Goal: Information Seeking & Learning: Learn about a topic

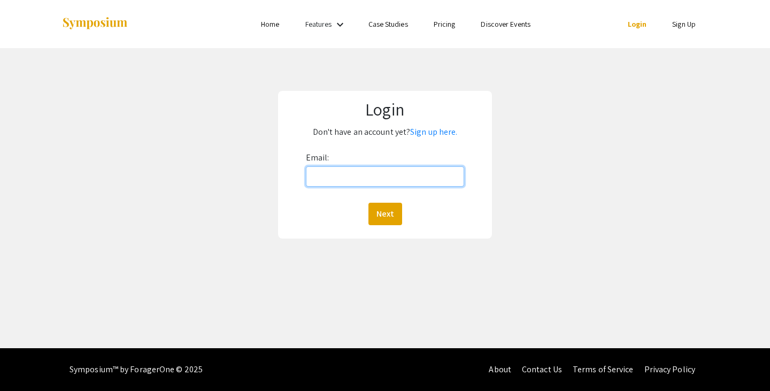
click at [369, 176] on input "Email:" at bounding box center [385, 176] width 159 height 20
click at [439, 131] on link "Sign up here." at bounding box center [433, 131] width 47 height 11
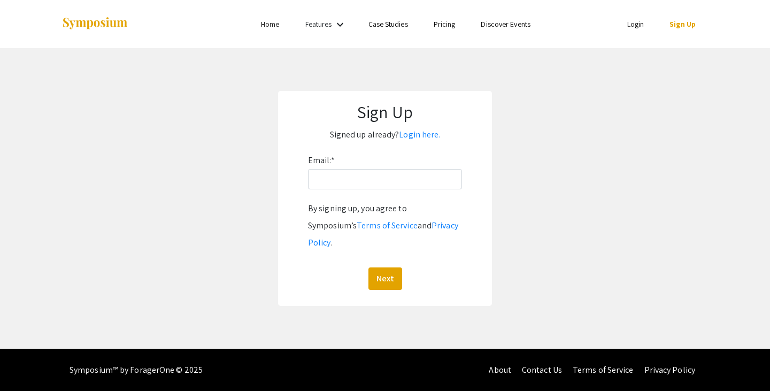
click at [359, 191] on div "Email: * By signing up, you agree to Symposium’s Terms of Service and Privacy P…" at bounding box center [385, 221] width 154 height 138
click at [355, 173] on input "Email: *" at bounding box center [385, 179] width 154 height 20
type input "schroeez@oregonstate.edu"
click at [368, 267] on button "Next" at bounding box center [385, 278] width 34 height 22
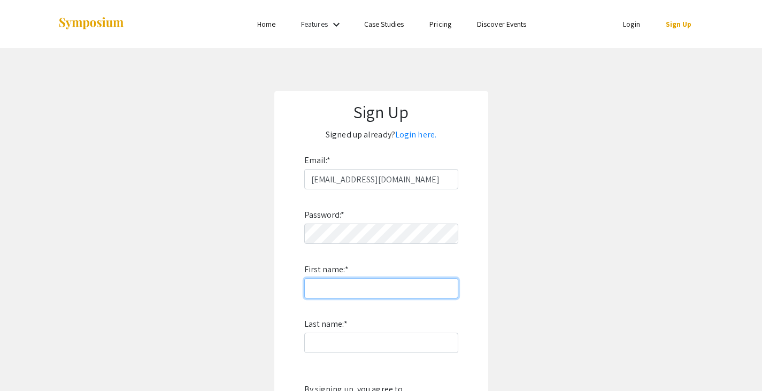
click at [348, 289] on input "First name: *" at bounding box center [381, 288] width 154 height 20
type input "Zeke"
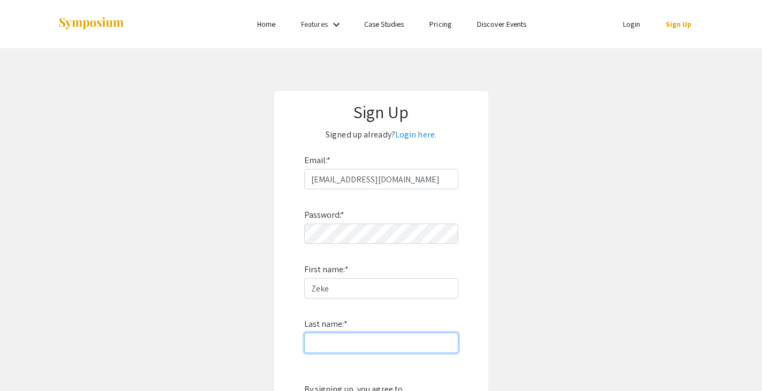
click at [342, 343] on input "Last name: *" at bounding box center [381, 343] width 154 height 20
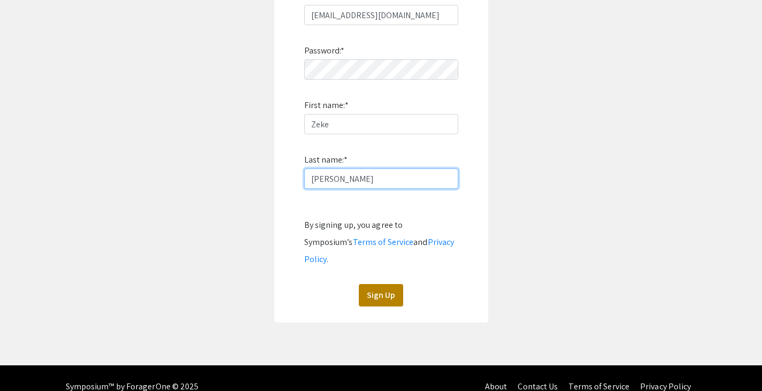
type input "Schroeder"
click at [386, 284] on button "Sign Up" at bounding box center [381, 295] width 44 height 22
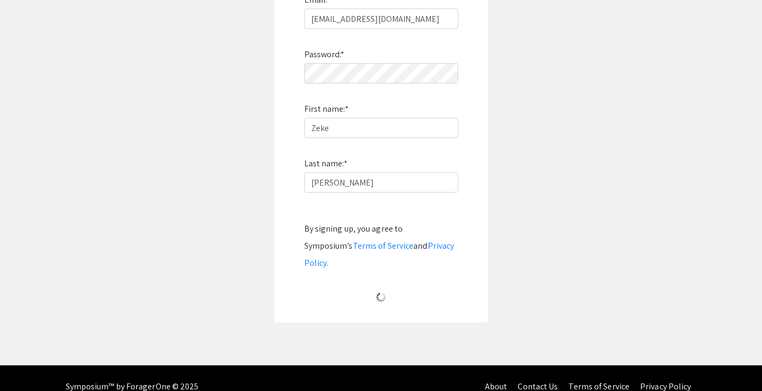
scroll to position [10, 0]
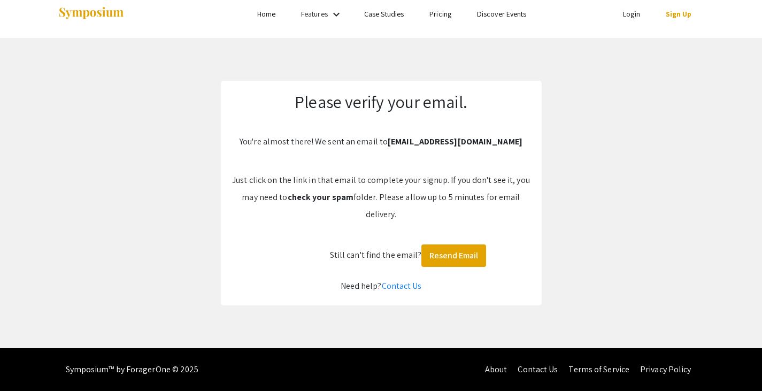
click at [635, 19] on link "Login" at bounding box center [631, 14] width 17 height 10
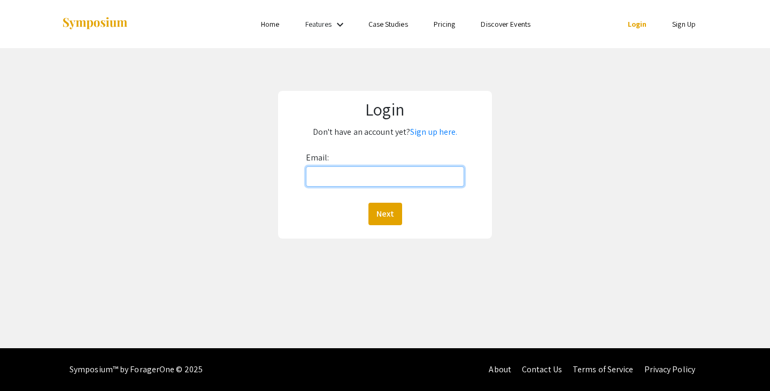
click at [423, 184] on input "Email:" at bounding box center [385, 176] width 159 height 20
type input "schroeez@oregonstate.edu"
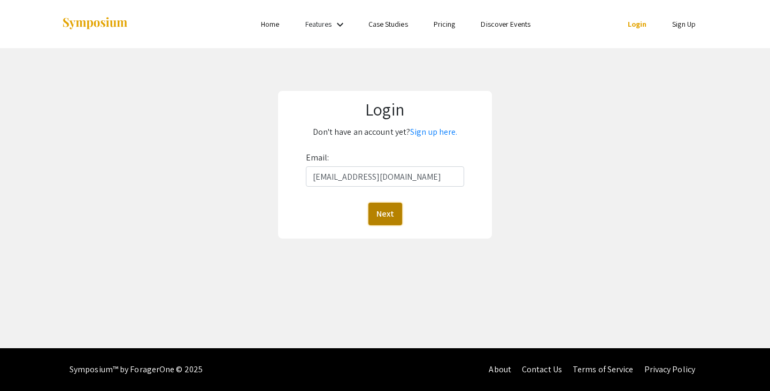
click at [379, 206] on button "Next" at bounding box center [385, 214] width 34 height 22
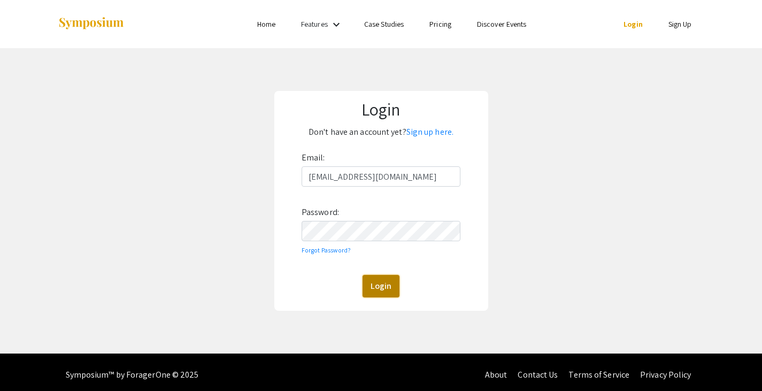
click at [385, 277] on button "Login" at bounding box center [381, 286] width 37 height 22
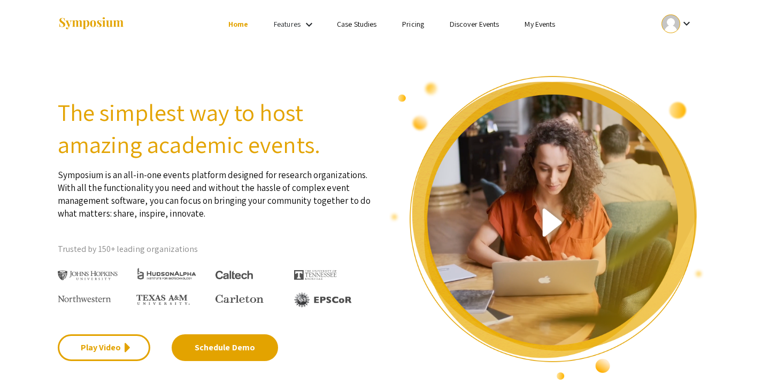
click at [476, 24] on link "Discover Events" at bounding box center [475, 24] width 50 height 10
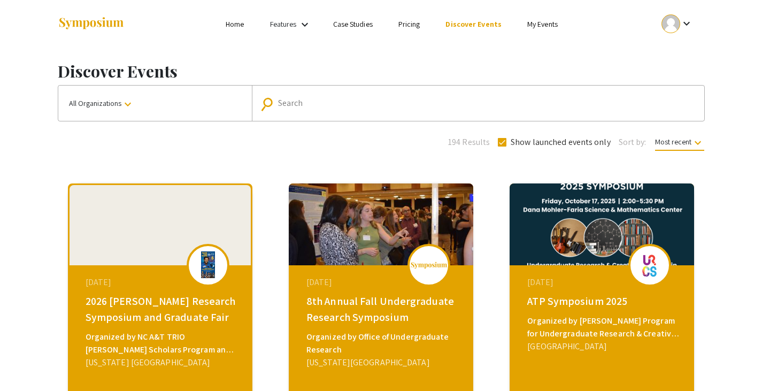
click at [371, 94] on mat-form-field "search Search" at bounding box center [478, 103] width 452 height 35
click at [360, 98] on div "Search" at bounding box center [484, 103] width 412 height 17
type input "oregon state university"
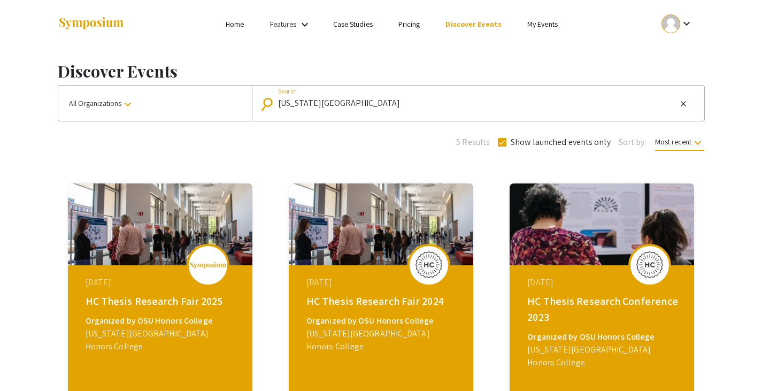
click at [500, 142] on span at bounding box center [502, 142] width 9 height 9
click at [502, 147] on input "Show launched events only" at bounding box center [502, 147] width 1 height 1
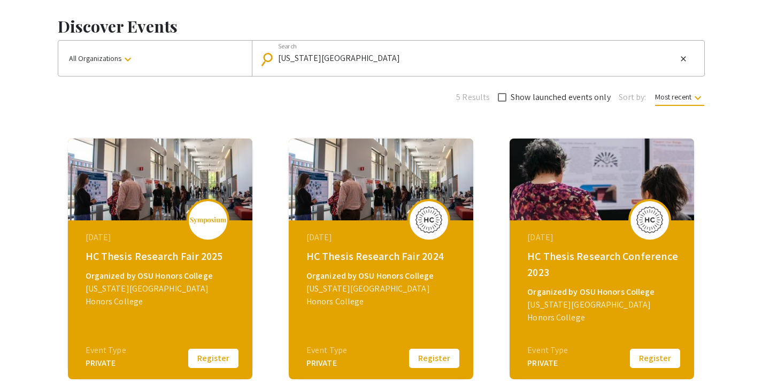
scroll to position [44, 0]
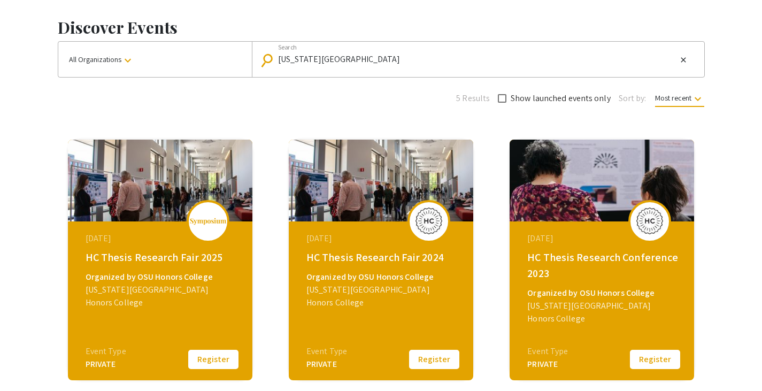
click at [425, 49] on mat-form-field "search oregon state university Search close" at bounding box center [478, 59] width 452 height 35
click at [425, 56] on input "oregon state university" at bounding box center [477, 60] width 399 height 10
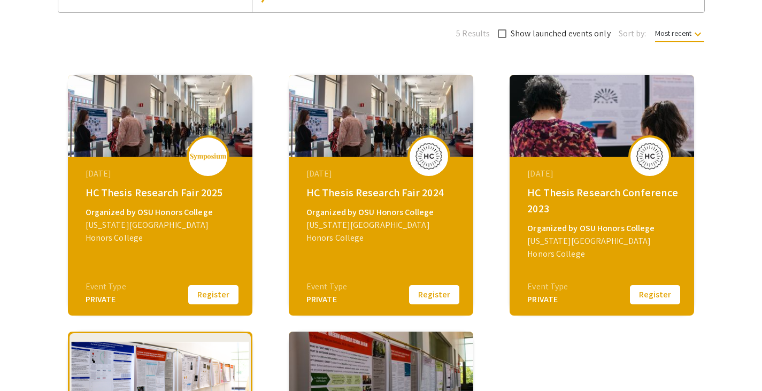
scroll to position [103, 0]
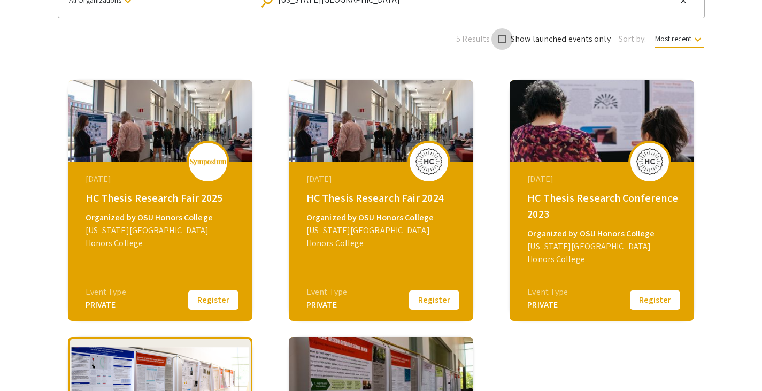
click at [499, 39] on span at bounding box center [502, 39] width 9 height 9
click at [502, 43] on input "Show launched events only" at bounding box center [502, 43] width 1 height 1
checkbox input "true"
click at [673, 38] on span "Most recent keyboard_arrow_down" at bounding box center [679, 41] width 49 height 14
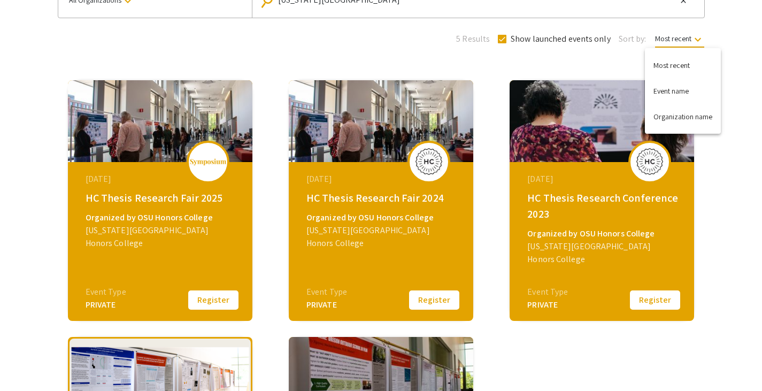
click at [674, 38] on div at bounding box center [381, 195] width 762 height 391
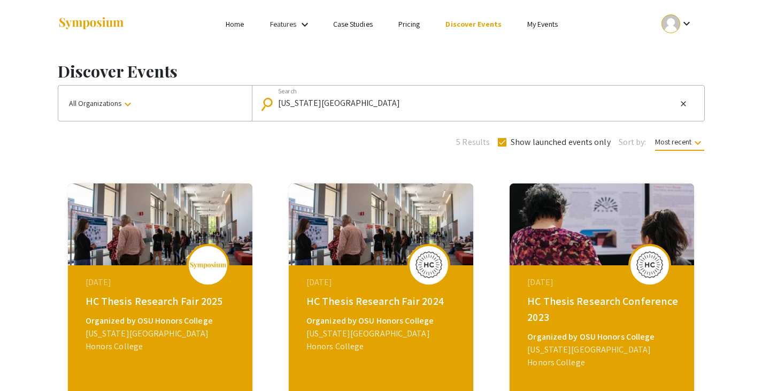
click at [128, 103] on mat-icon "keyboard_arrow_down" at bounding box center [127, 104] width 13 height 13
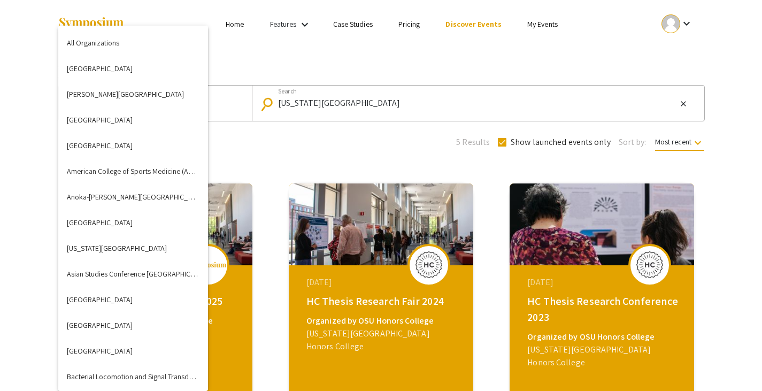
click at [228, 99] on div at bounding box center [381, 195] width 762 height 391
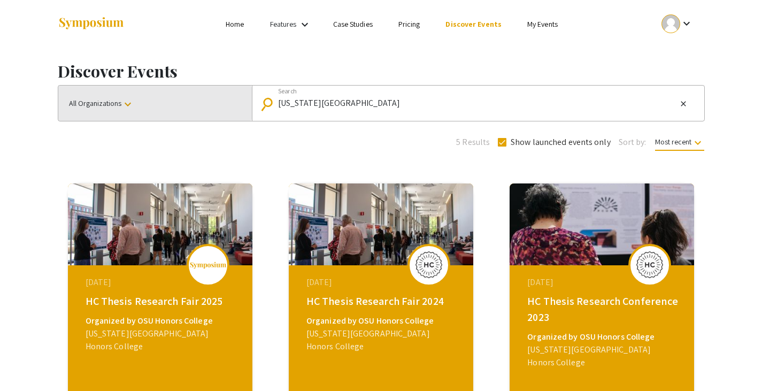
click at [186, 105] on button "All Organizations keyboard_arrow_down" at bounding box center [155, 103] width 194 height 35
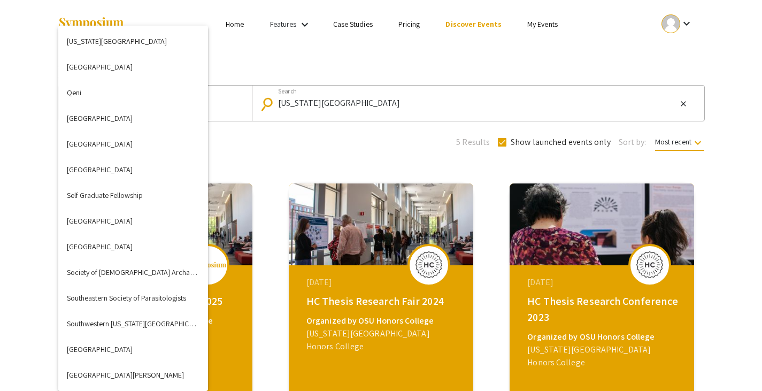
scroll to position [2697, 0]
click at [320, 149] on div at bounding box center [381, 195] width 762 height 391
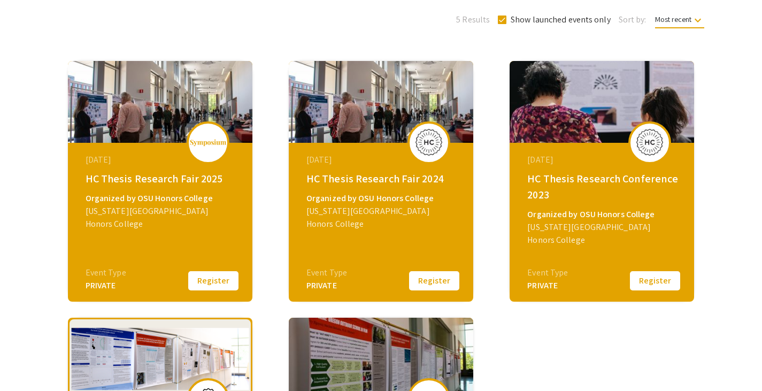
scroll to position [125, 0]
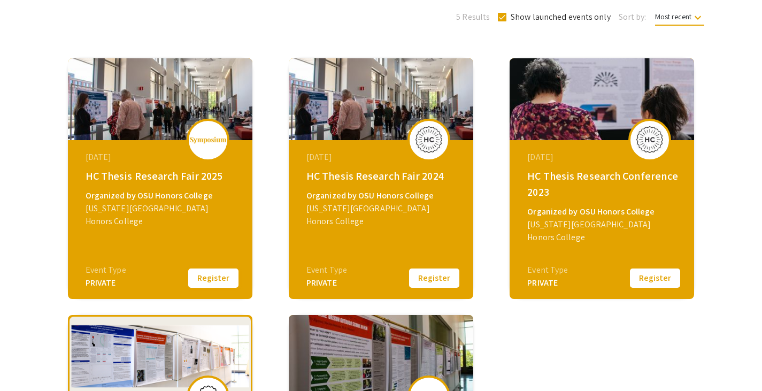
click at [198, 278] on button "Register" at bounding box center [213, 278] width 53 height 22
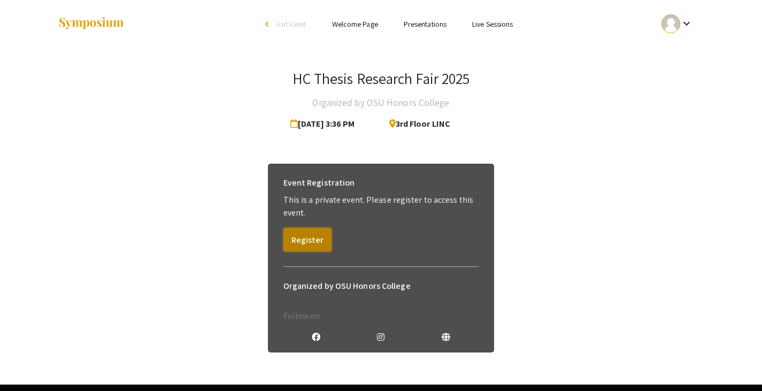
click at [305, 237] on button "Register" at bounding box center [307, 240] width 48 height 24
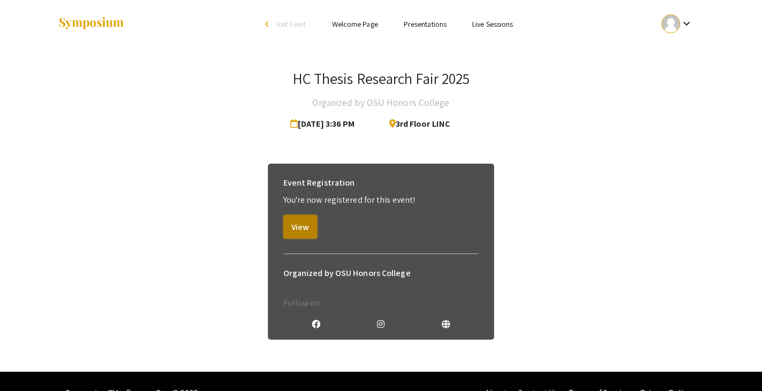
click at [305, 235] on button "View" at bounding box center [300, 227] width 34 height 24
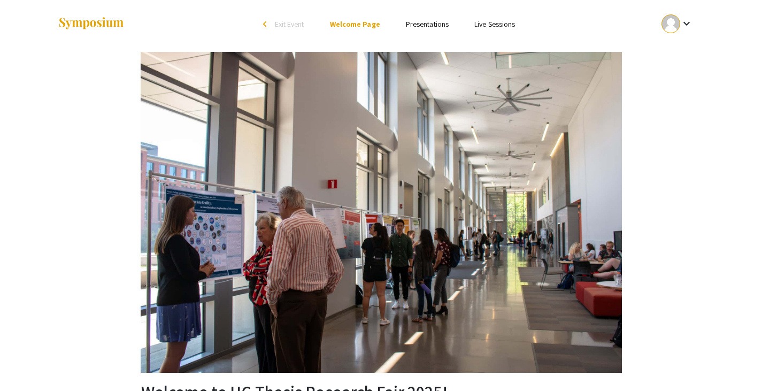
click at [430, 25] on link "Presentations" at bounding box center [427, 24] width 43 height 10
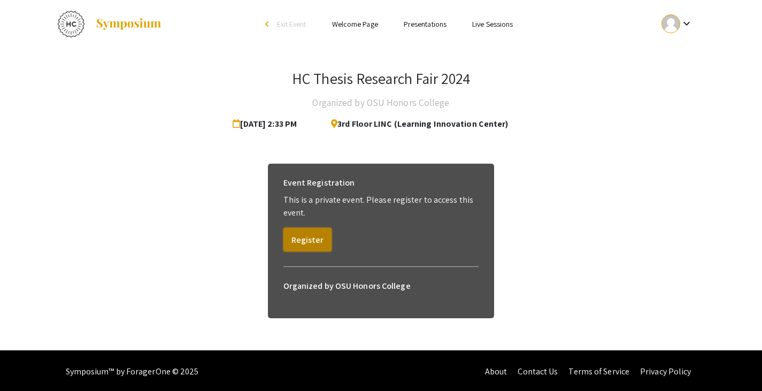
click at [292, 237] on button "Register" at bounding box center [307, 240] width 48 height 24
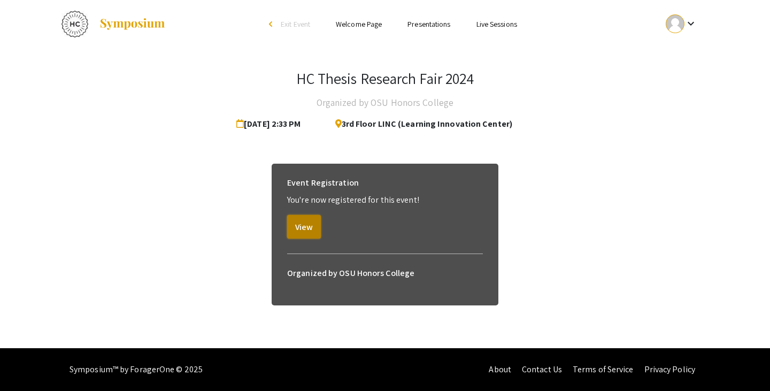
click at [300, 220] on button "View" at bounding box center [304, 227] width 34 height 24
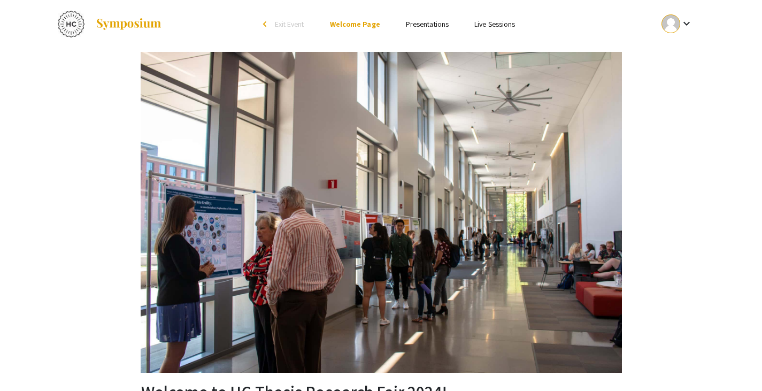
click at [422, 18] on li "Presentations" at bounding box center [427, 24] width 68 height 13
click at [421, 24] on link "Presentations" at bounding box center [427, 24] width 43 height 10
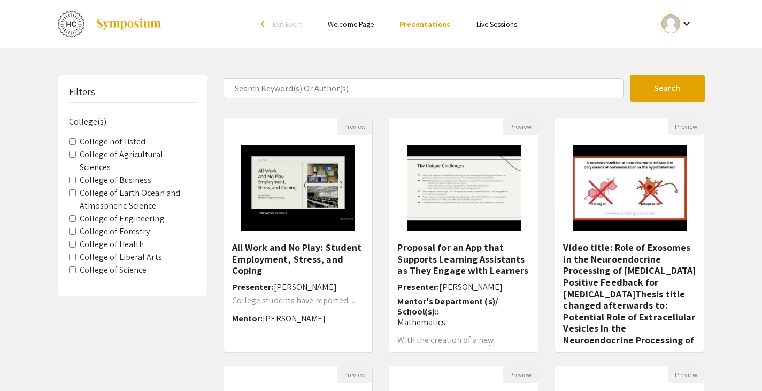
click at [72, 215] on Engineering "College of Engineering" at bounding box center [72, 218] width 7 height 7
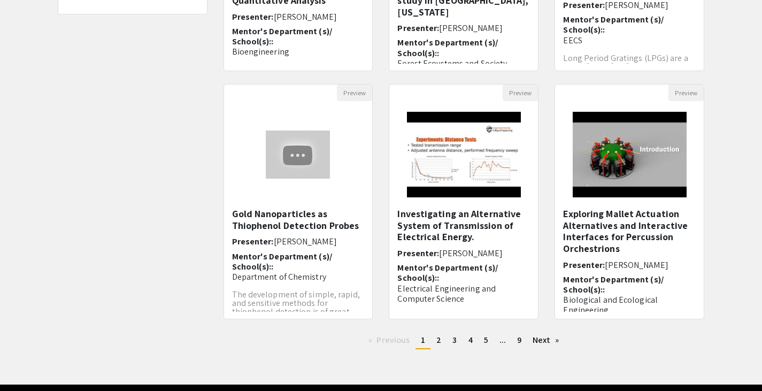
scroll to position [287, 0]
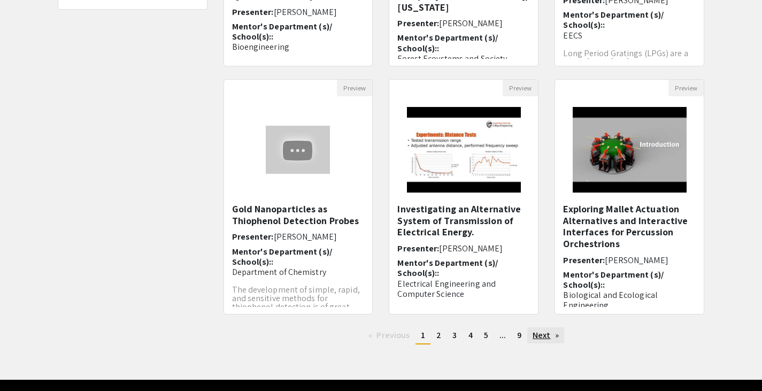
click at [553, 340] on link "Next page" at bounding box center [545, 335] width 37 height 16
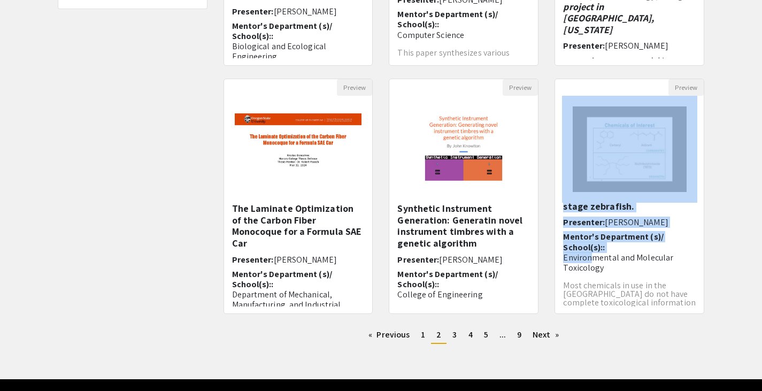
scroll to position [69, 0]
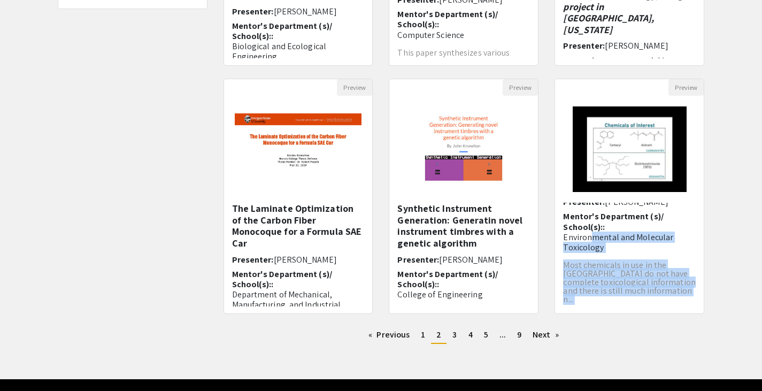
drag, startPoint x: 590, startPoint y: 296, endPoint x: 616, endPoint y: 343, distance: 54.6
click at [616, 343] on div "Search 52 Results found Preview FluxTool; Vertical Profiling of Subsurface Pres…" at bounding box center [463, 70] width 497 height 565
click at [546, 333] on link "Next page" at bounding box center [545, 335] width 37 height 16
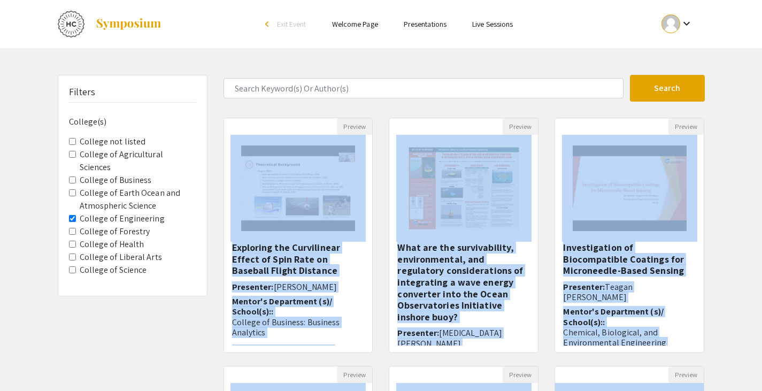
click at [733, 200] on div "Filters College(s) College not listed College of Agricultural Sciences College …" at bounding box center [381, 357] width 762 height 565
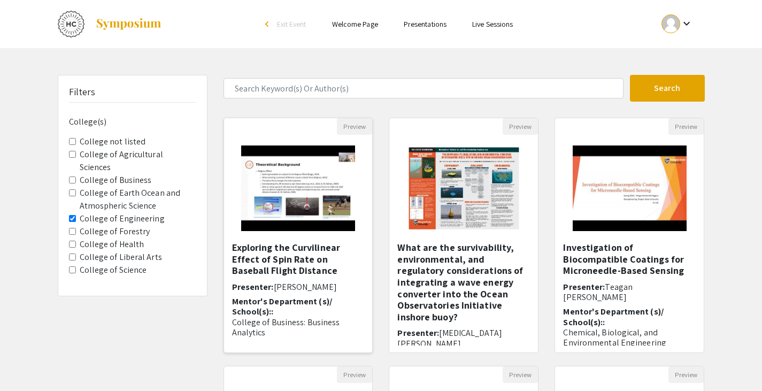
click at [298, 255] on h5 "Exploring the Curvilinear Effect of Spin Rate on Baseball Flight Distance" at bounding box center [298, 259] width 133 height 35
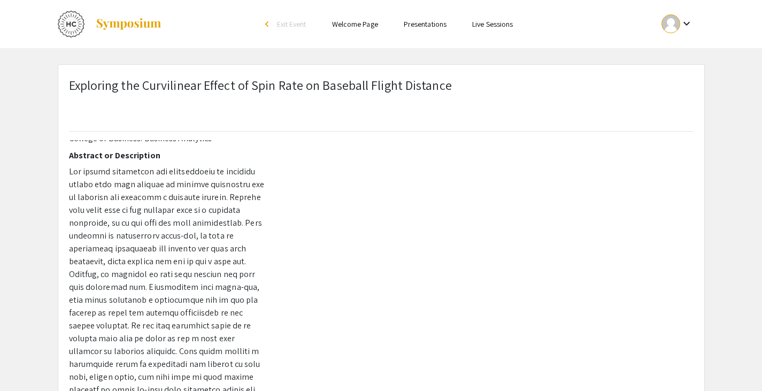
click at [415, 28] on link "Presentations" at bounding box center [425, 24] width 43 height 10
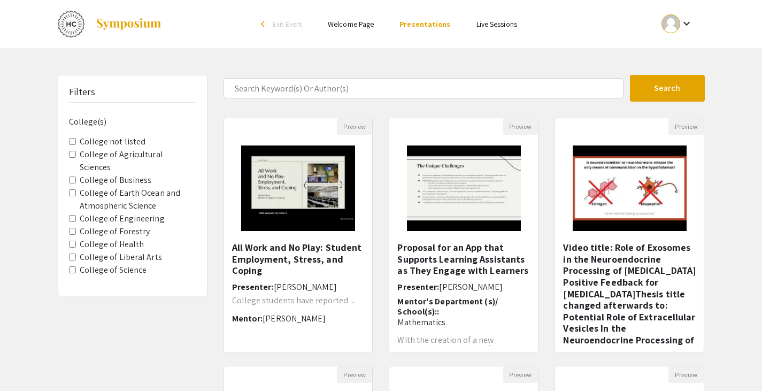
click at [71, 215] on Engineering "College of Engineering" at bounding box center [72, 218] width 7 height 7
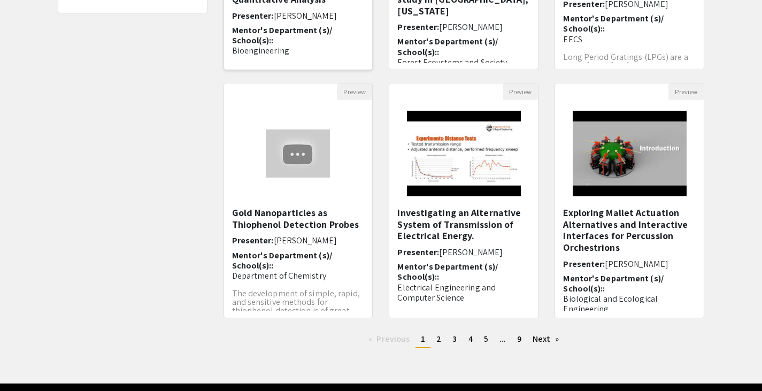
scroll to position [318, 0]
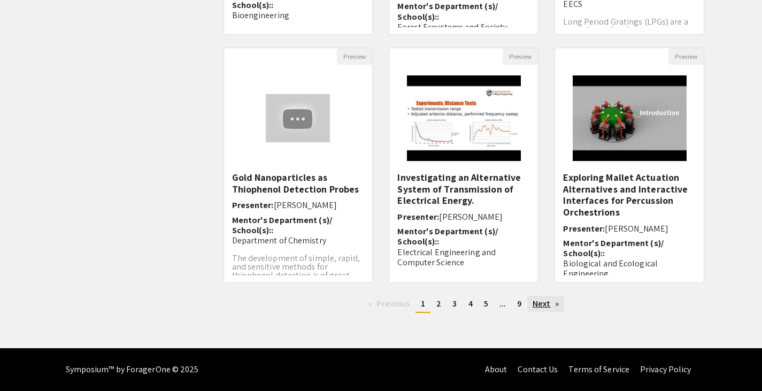
click at [551, 302] on link "Next page" at bounding box center [545, 304] width 37 height 16
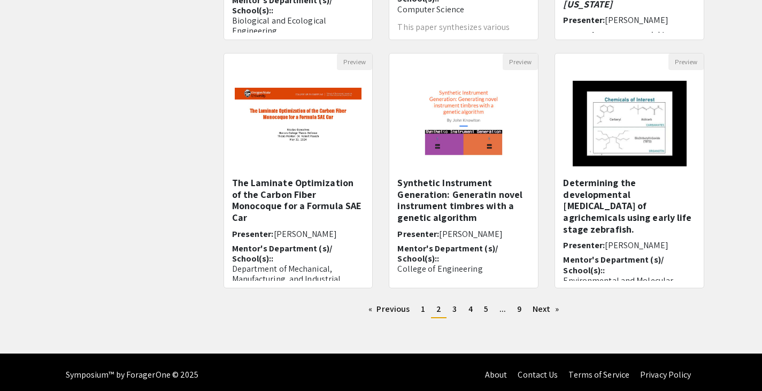
scroll to position [313, 0]
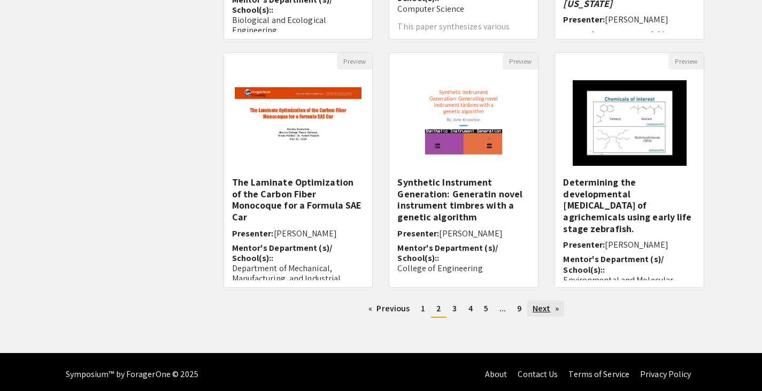
click at [542, 308] on link "Next page" at bounding box center [545, 308] width 37 height 16
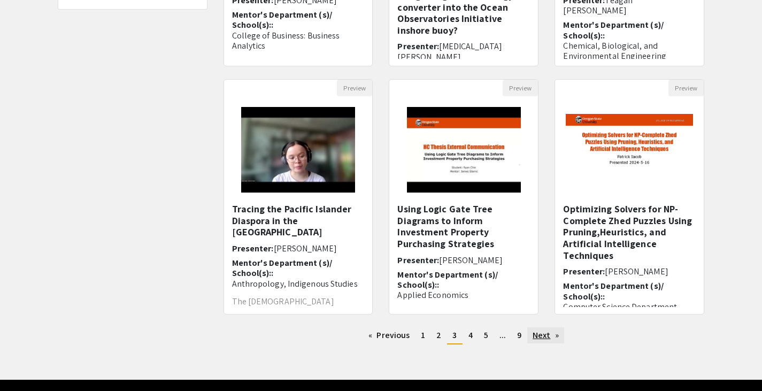
scroll to position [287, 0]
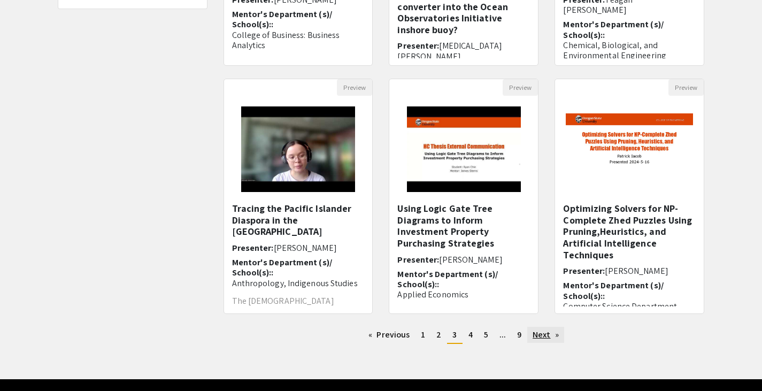
click at [541, 332] on link "Next page" at bounding box center [545, 335] width 37 height 16
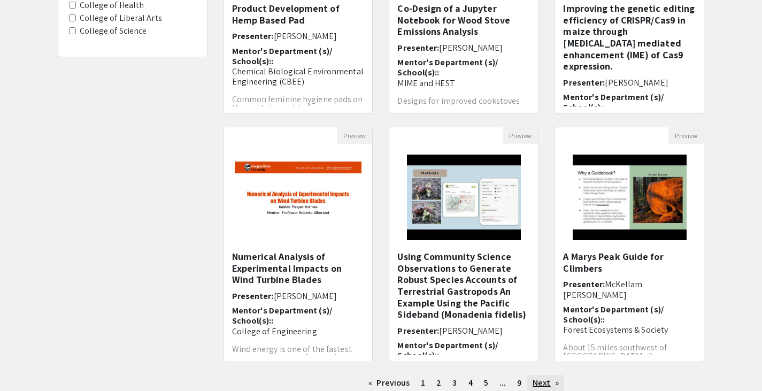
scroll to position [204, 0]
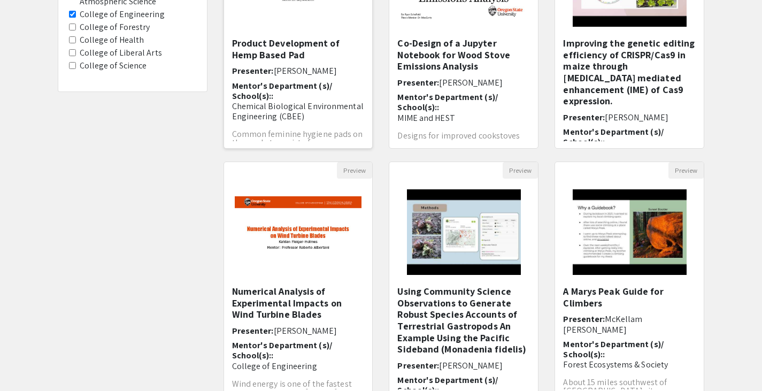
click at [283, 59] on h5 "Product Development of Hemp Based Pad" at bounding box center [298, 48] width 133 height 23
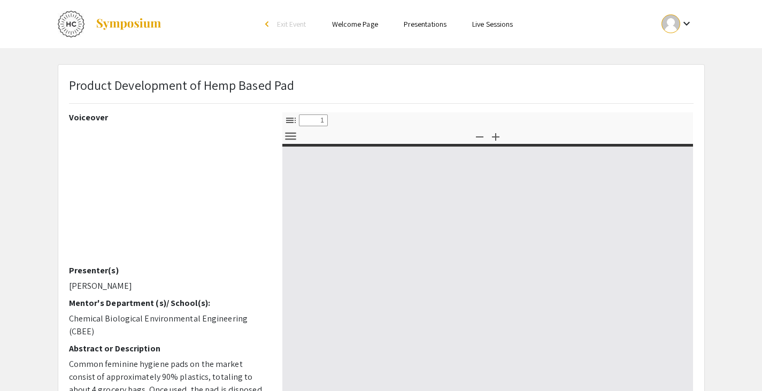
select select "custom"
type input "0"
select select "custom"
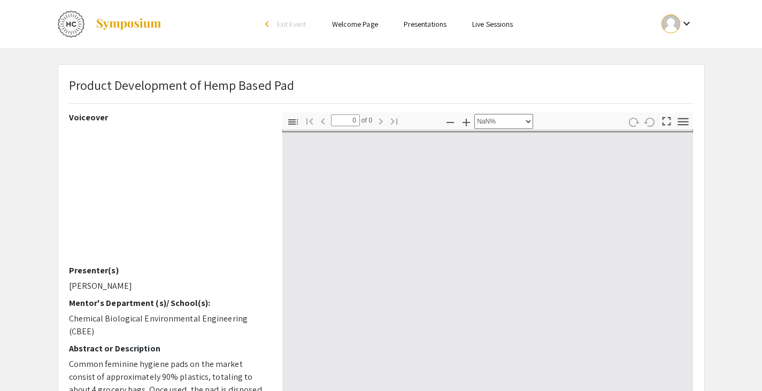
type input "1"
select select "auto"
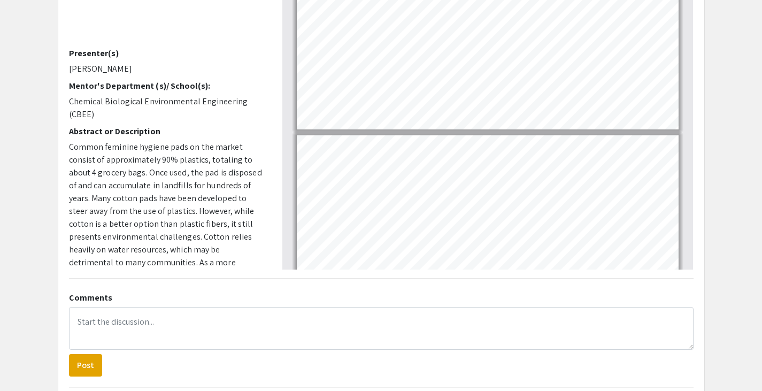
scroll to position [170, 0]
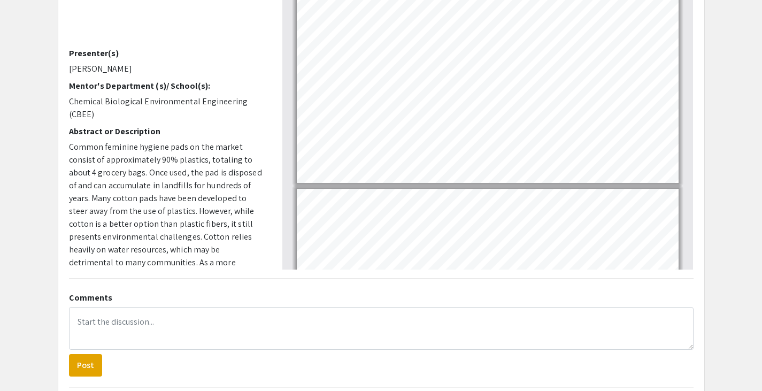
type input "1"
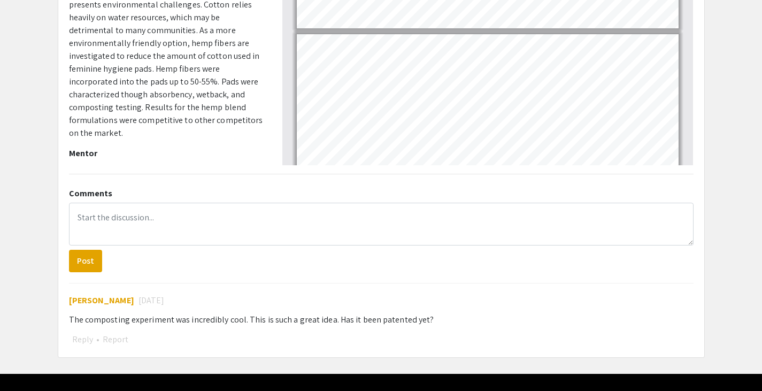
scroll to position [322, 0]
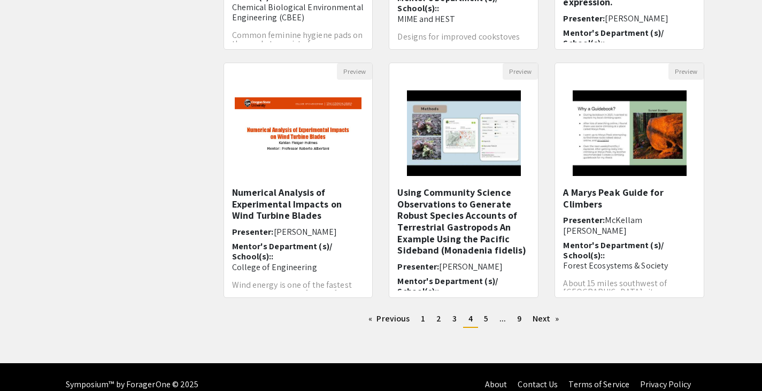
scroll to position [318, 0]
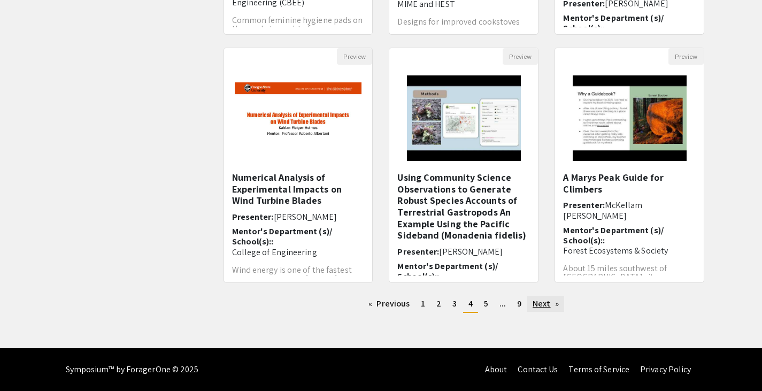
click at [556, 309] on link "Next page" at bounding box center [545, 304] width 37 height 16
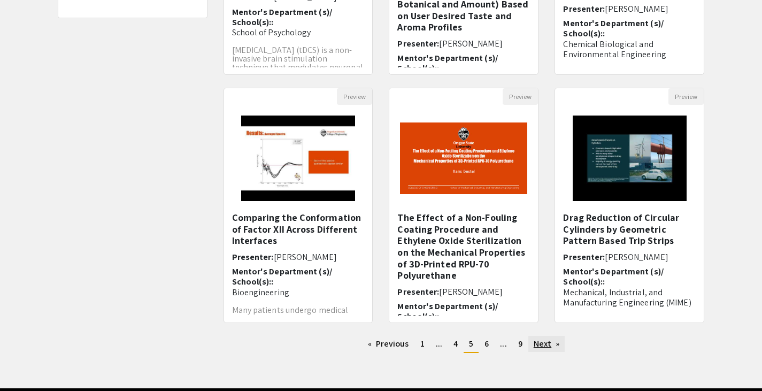
scroll to position [279, 0]
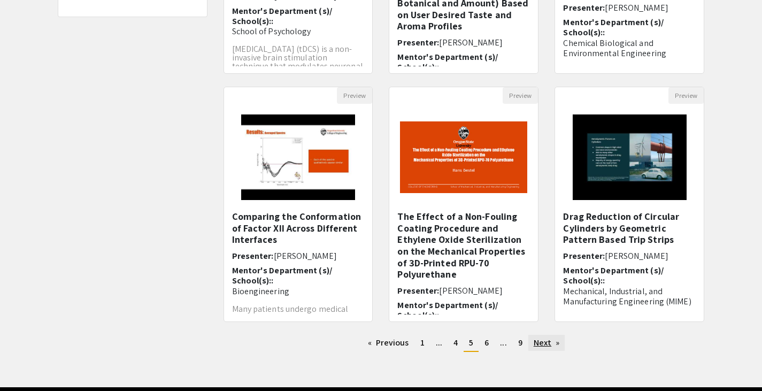
click at [554, 343] on link "Next page" at bounding box center [546, 343] width 37 height 16
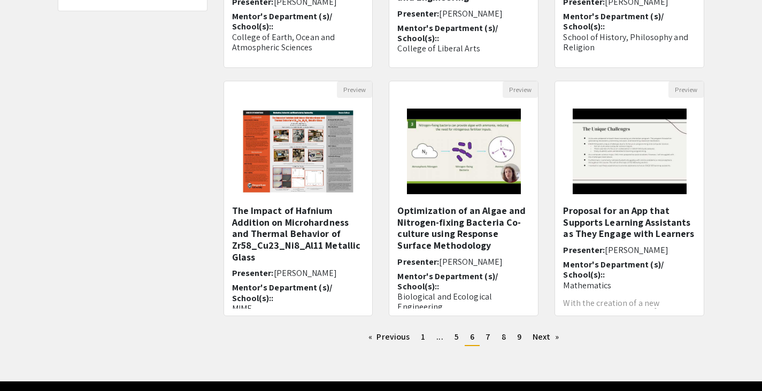
scroll to position [293, 0]
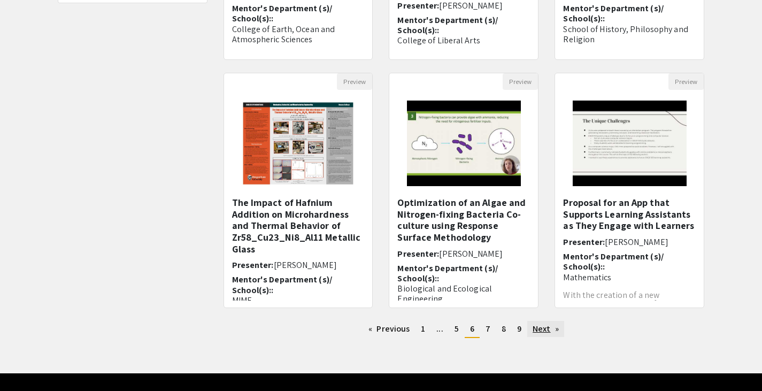
click at [542, 332] on link "Next page" at bounding box center [545, 329] width 37 height 16
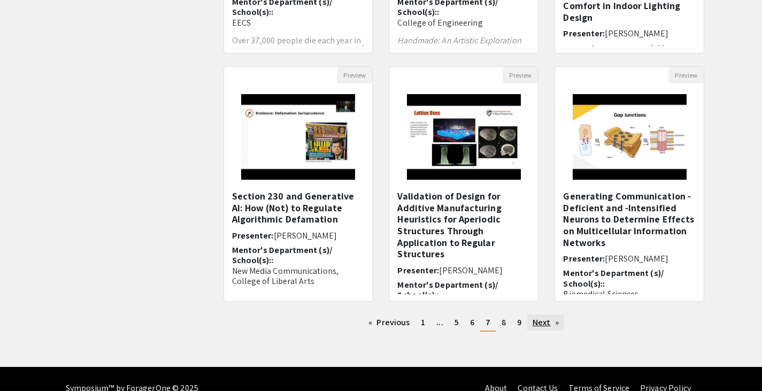
scroll to position [301, 0]
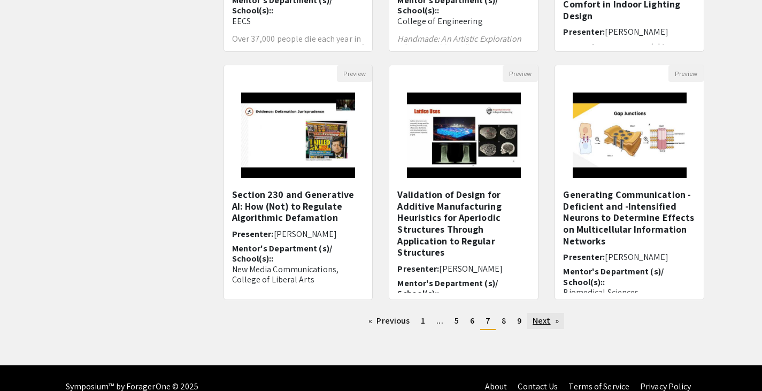
click at [538, 313] on link "Next page" at bounding box center [545, 321] width 37 height 16
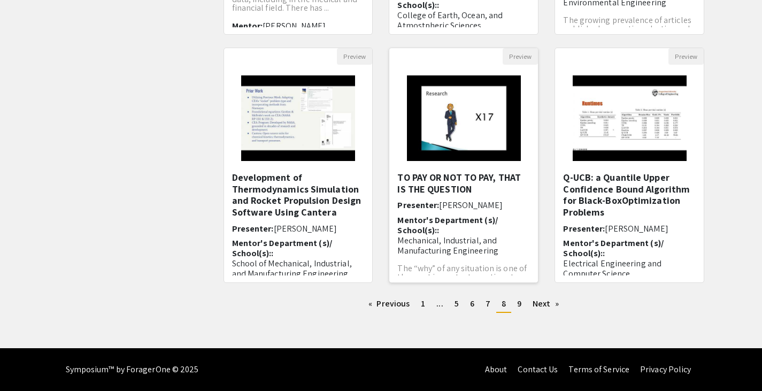
click at [455, 175] on h5 "TO PAY OR NOT TO PAY, THAT IS THE QUESTION" at bounding box center [463, 183] width 133 height 23
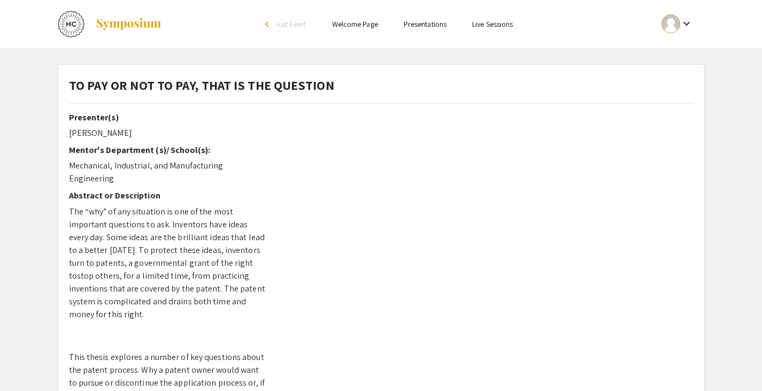
scroll to position [318, 0]
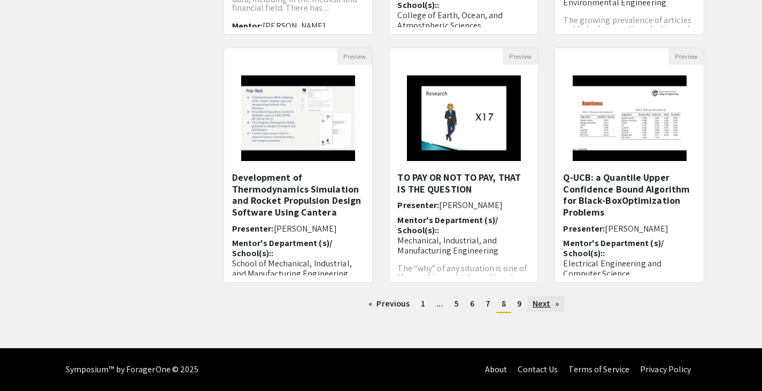
click at [553, 297] on link "Next page" at bounding box center [545, 304] width 37 height 16
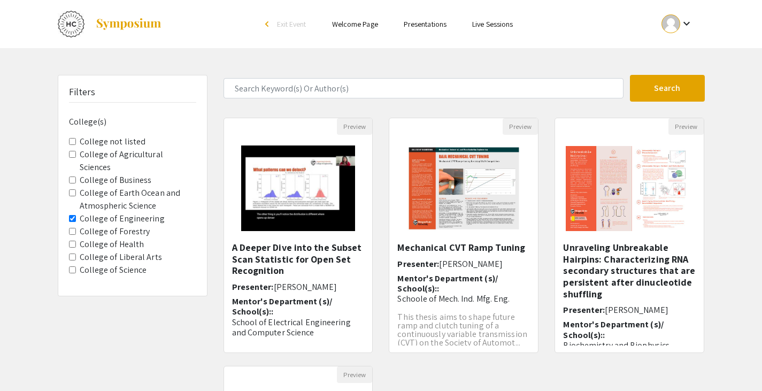
click at [74, 212] on span "College of Engineering" at bounding box center [132, 218] width 127 height 13
click at [73, 215] on Engineering "College of Engineering" at bounding box center [72, 218] width 7 height 7
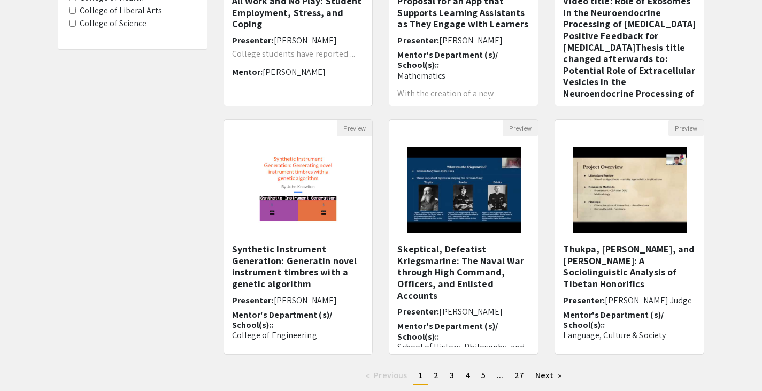
scroll to position [318, 0]
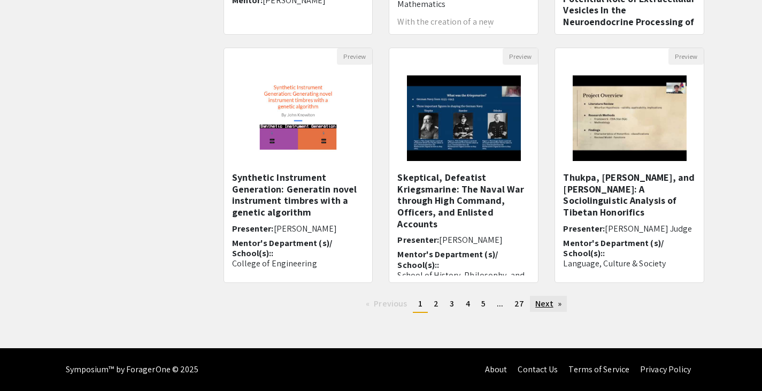
click at [564, 305] on link "Next page" at bounding box center [548, 304] width 37 height 16
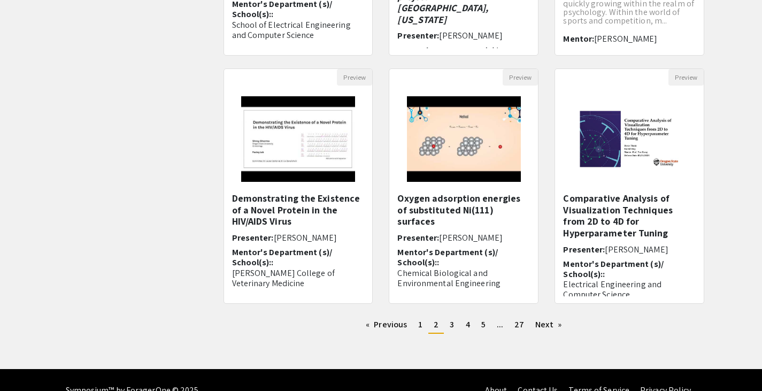
scroll to position [318, 0]
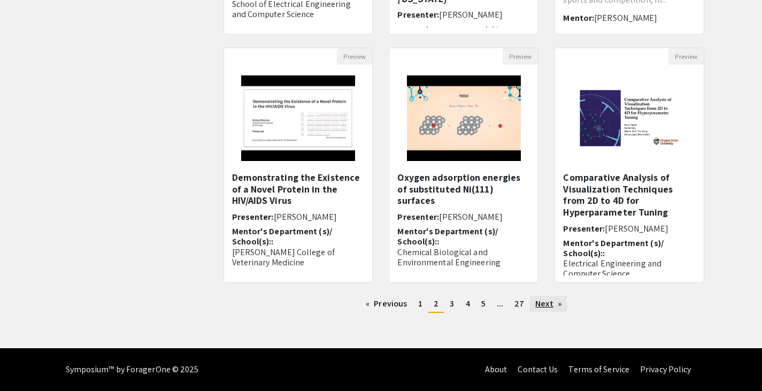
click at [548, 307] on link "Next page" at bounding box center [548, 304] width 37 height 16
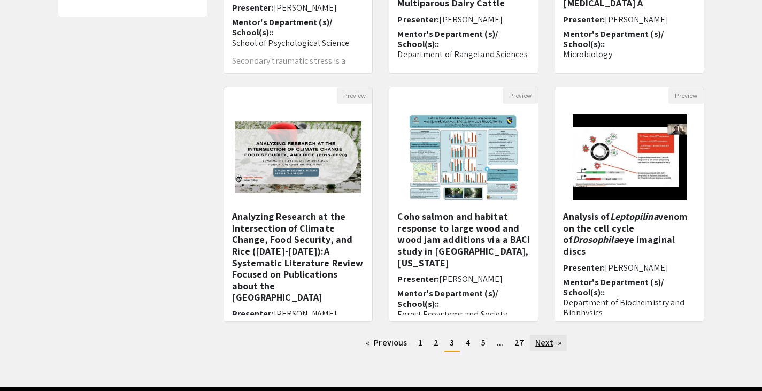
scroll to position [280, 0]
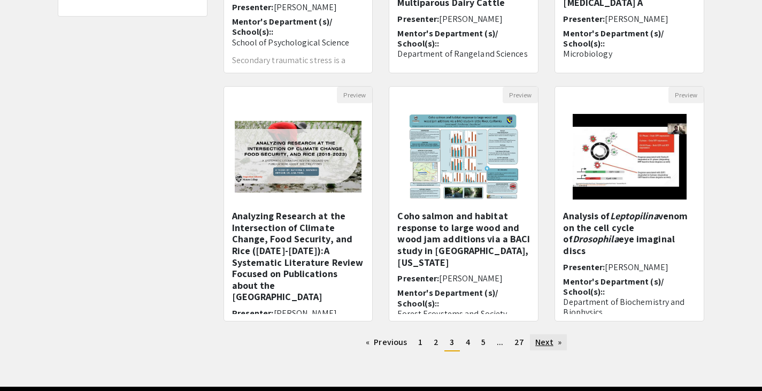
click at [548, 350] on link "Next page" at bounding box center [548, 342] width 37 height 16
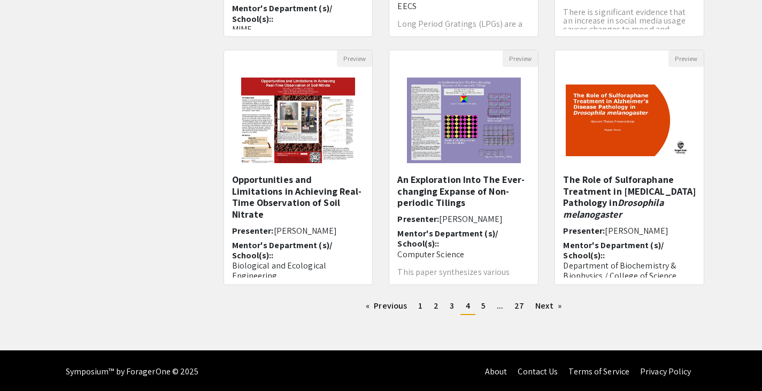
scroll to position [318, 0]
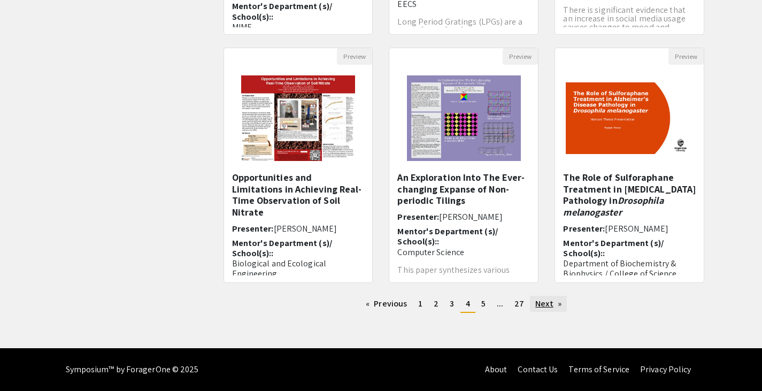
click at [541, 298] on link "Next page" at bounding box center [548, 304] width 37 height 16
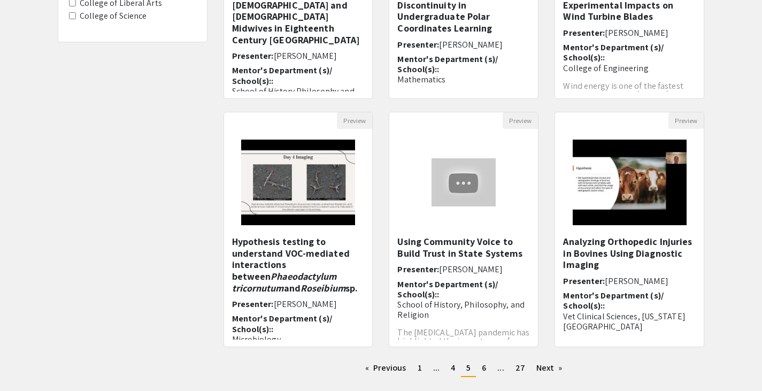
scroll to position [259, 0]
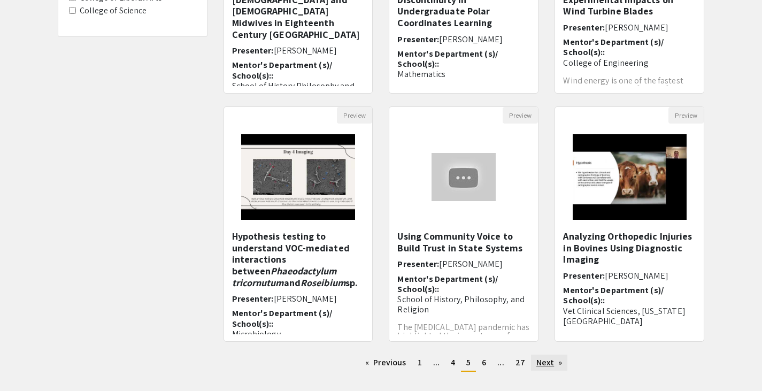
click at [535, 361] on link "Next page" at bounding box center [549, 362] width 37 height 16
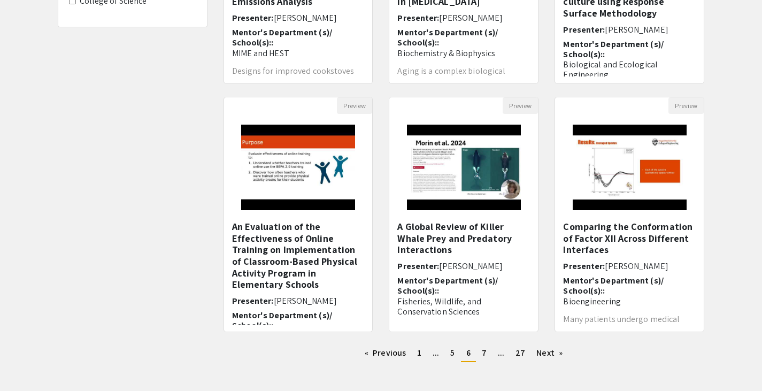
scroll to position [286, 0]
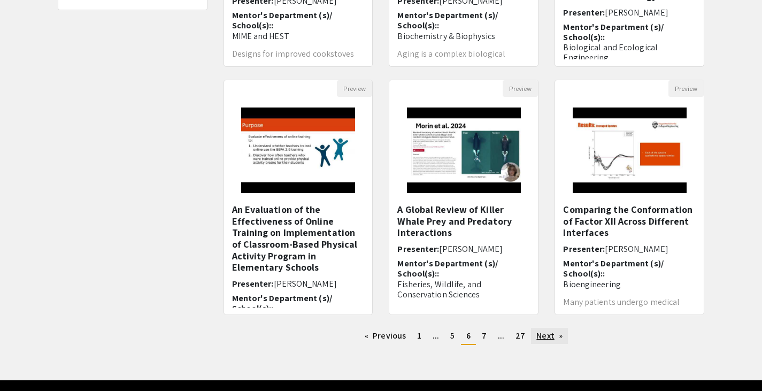
click at [543, 337] on link "Next page" at bounding box center [549, 336] width 37 height 16
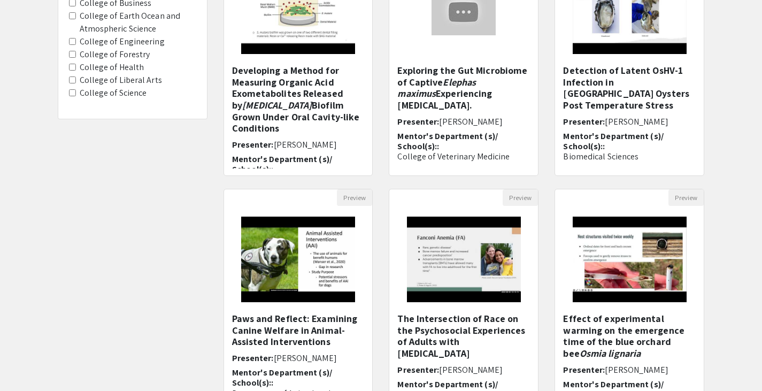
scroll to position [318, 0]
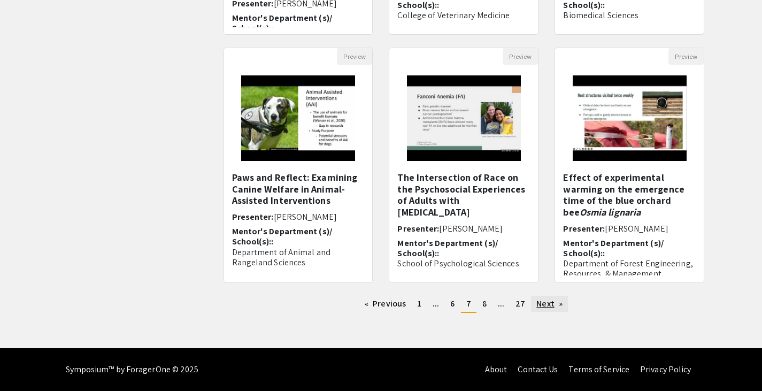
click at [548, 303] on link "Next page" at bounding box center [549, 304] width 37 height 16
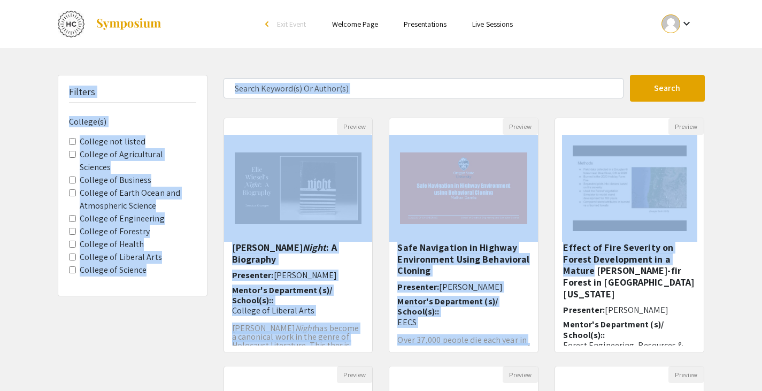
drag, startPoint x: 548, startPoint y: 303, endPoint x: 553, endPoint y: 275, distance: 28.3
click at [553, 275] on div "Preview Effect of Fire Severity on Forest Development in a Mature Douglas-fir F…" at bounding box center [629, 242] width 166 height 248
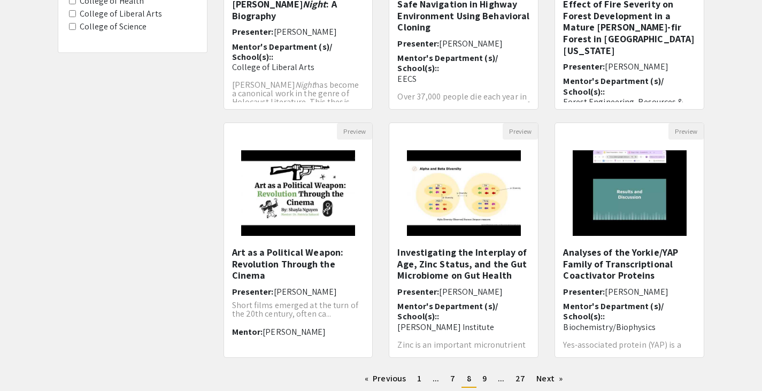
scroll to position [244, 0]
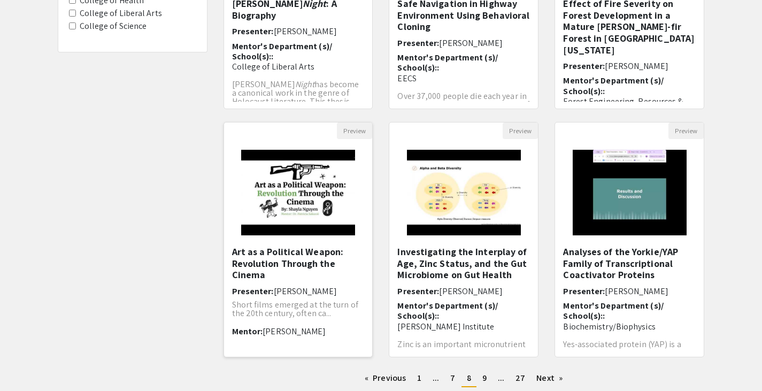
click at [318, 259] on h5 "Art as a Political Weapon: Revolution Through the Cinema" at bounding box center [298, 263] width 133 height 35
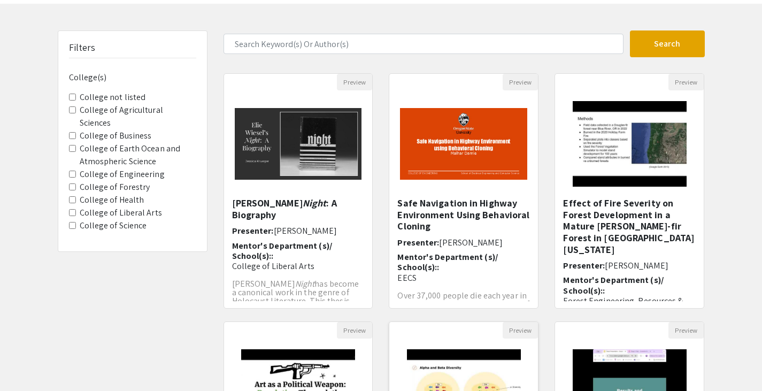
scroll to position [19, 0]
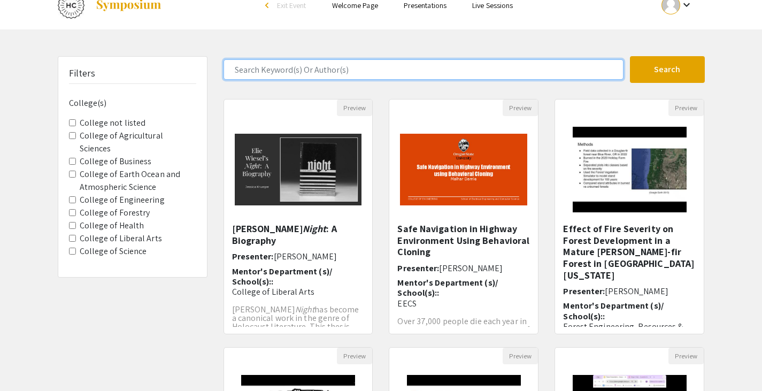
click at [347, 63] on input "Search Keyword(s) Or Author(s)" at bounding box center [423, 69] width 400 height 20
type input "hemp"
click at [630, 56] on button "Search" at bounding box center [667, 69] width 75 height 27
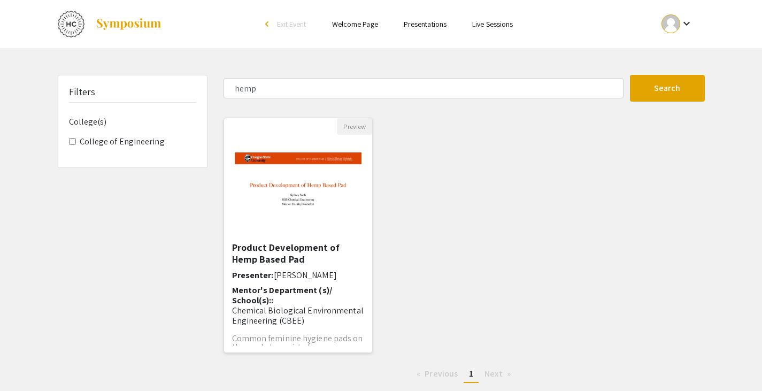
click at [306, 243] on h5 "Product Development of Hemp Based Pad" at bounding box center [298, 253] width 133 height 23
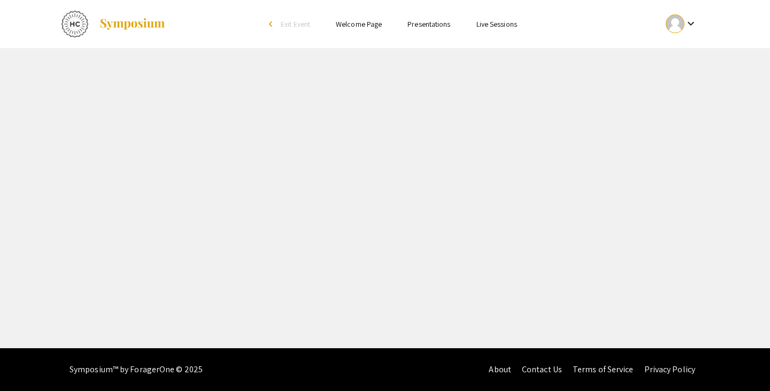
select select "custom"
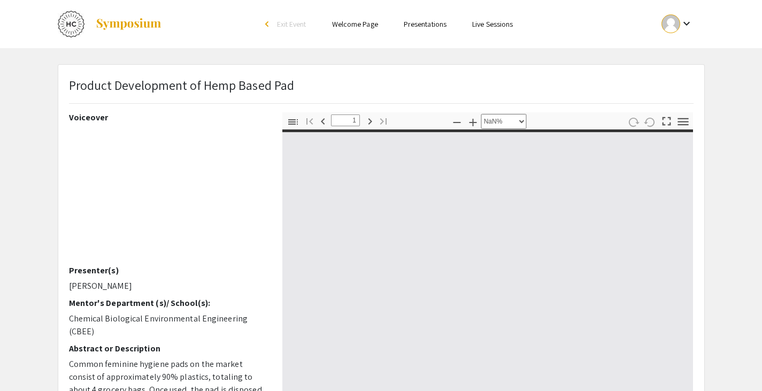
type input "0"
select select "custom"
type input "1"
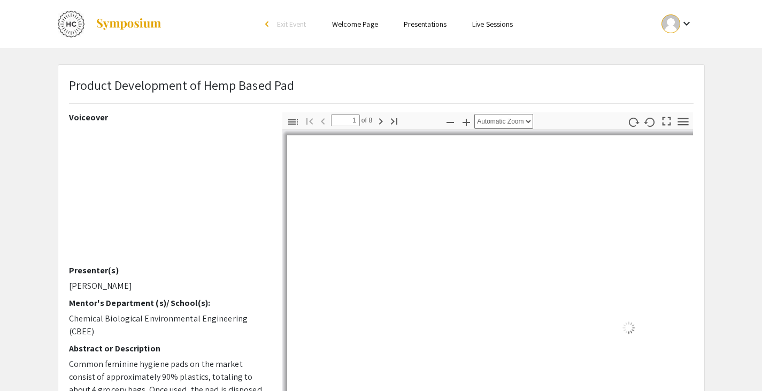
select select "auto"
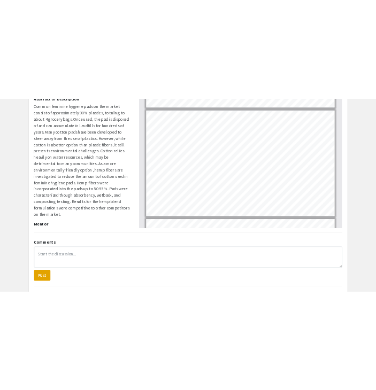
scroll to position [548, 0]
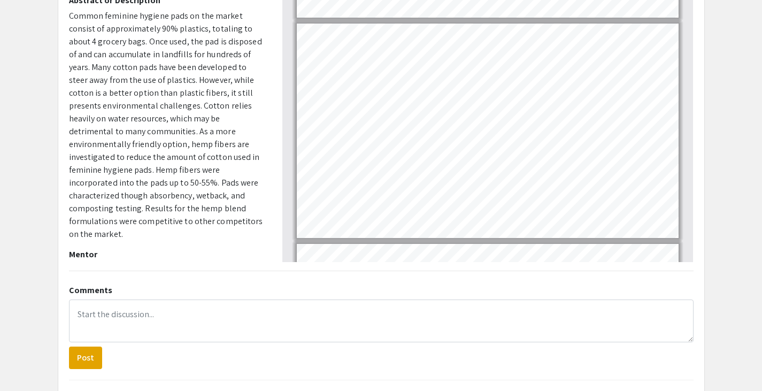
type input "3"
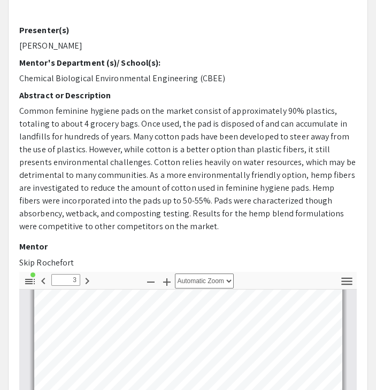
scroll to position [81, 0]
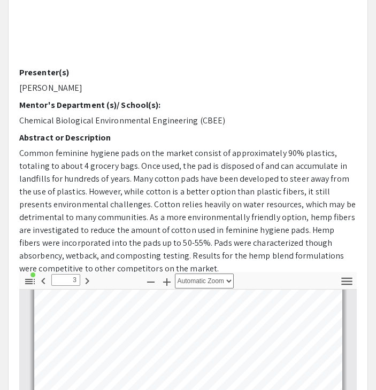
click at [180, 75] on div "Voiceover Presenter(s) Sydney Nash Mentor's Department (s)/ School(s): Chemical…" at bounding box center [187, 85] width 337 height 374
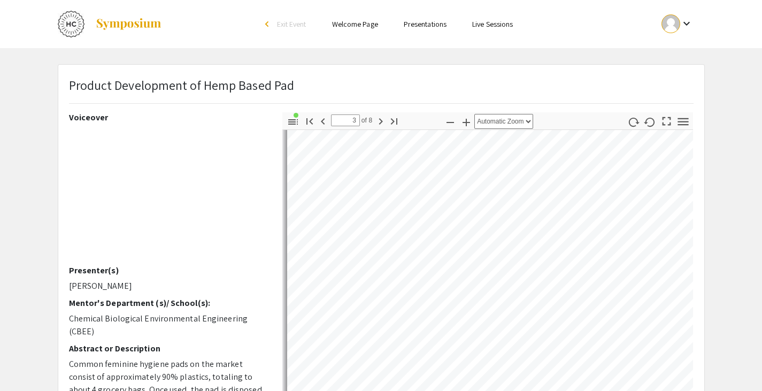
scroll to position [446, 0]
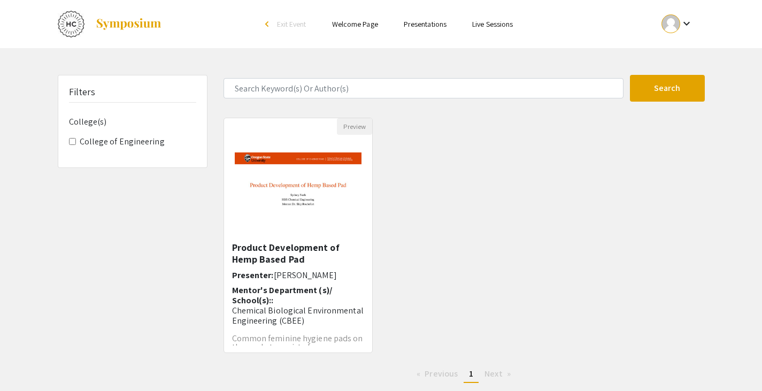
scroll to position [19, 0]
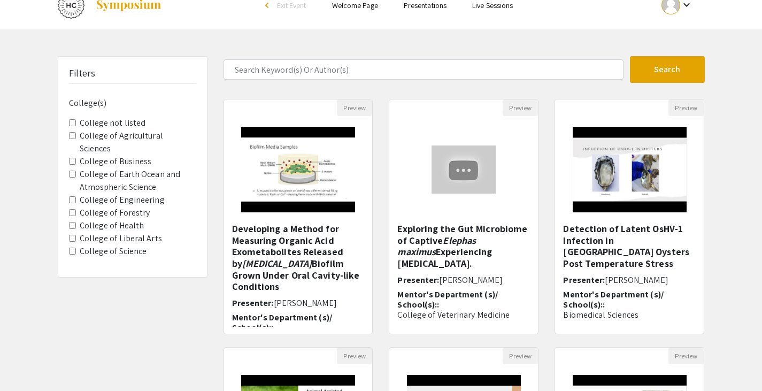
scroll to position [318, 0]
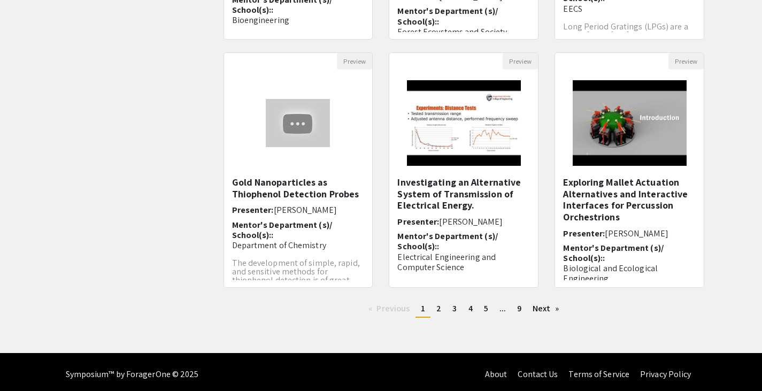
scroll to position [318, 0]
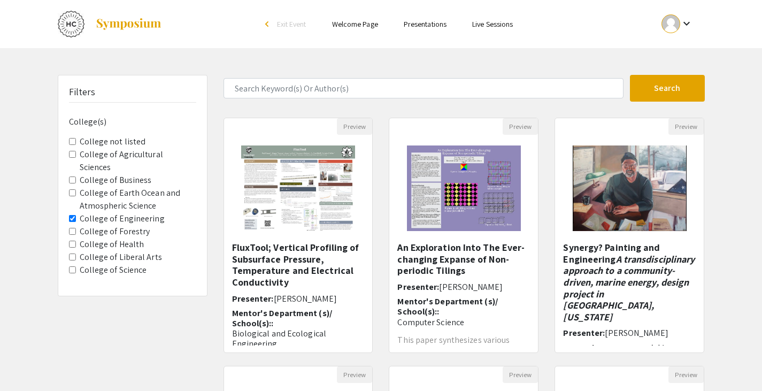
scroll to position [287, 0]
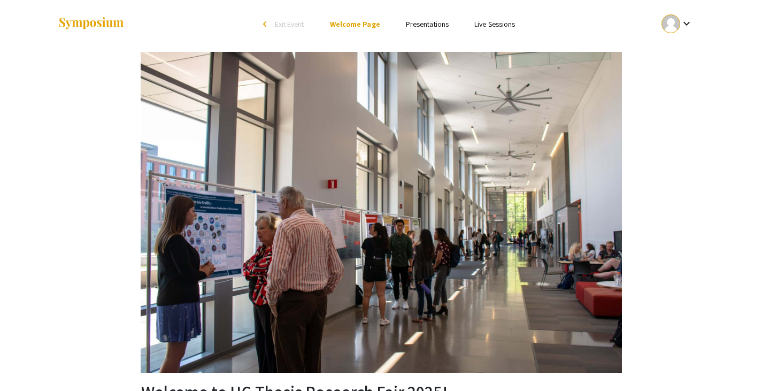
click at [424, 28] on link "Presentations" at bounding box center [427, 24] width 43 height 10
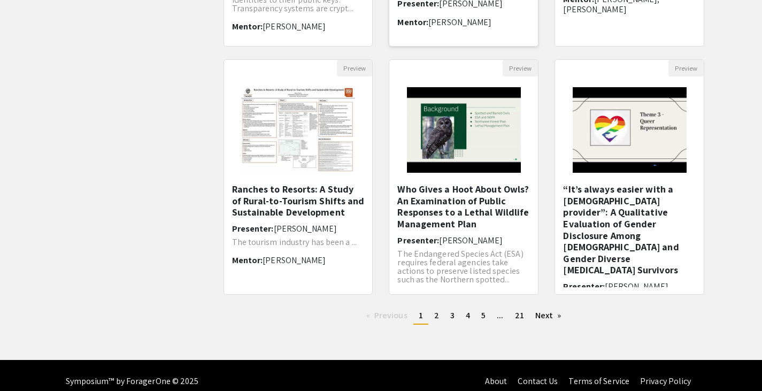
scroll to position [309, 0]
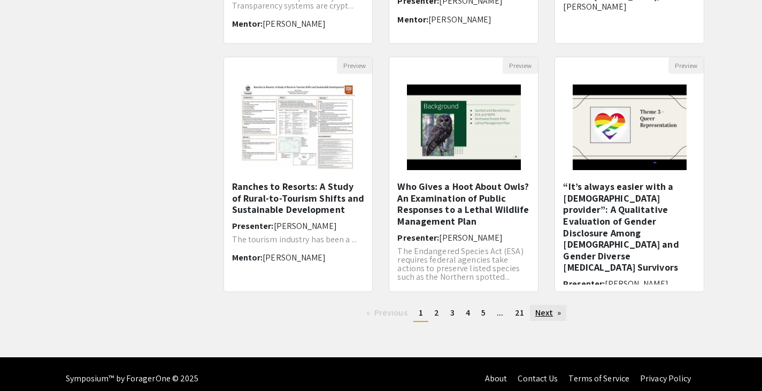
click at [546, 313] on link "Next page" at bounding box center [548, 313] width 37 height 16
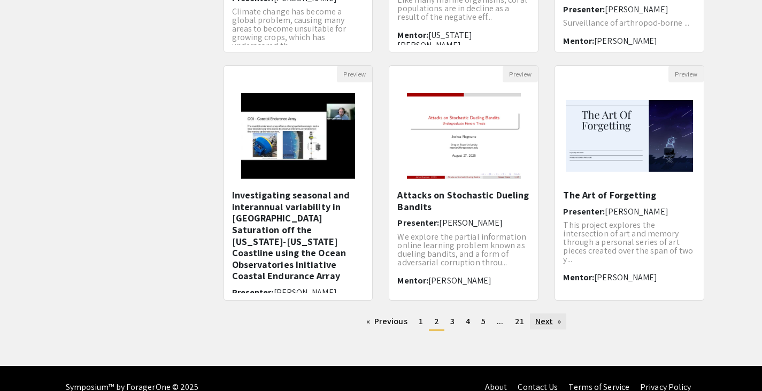
scroll to position [305, 0]
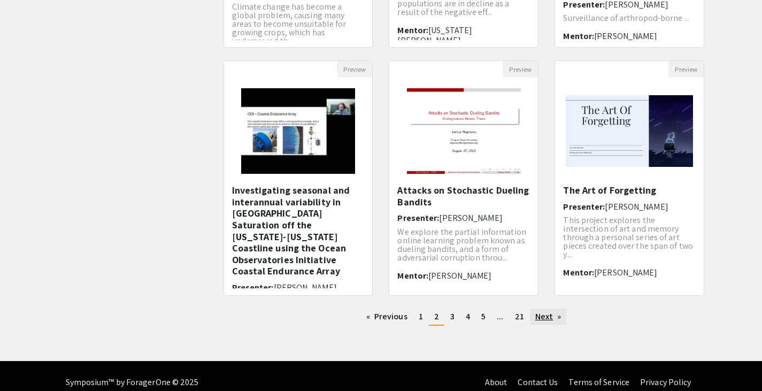
click at [548, 319] on link "Next page" at bounding box center [548, 317] width 37 height 16
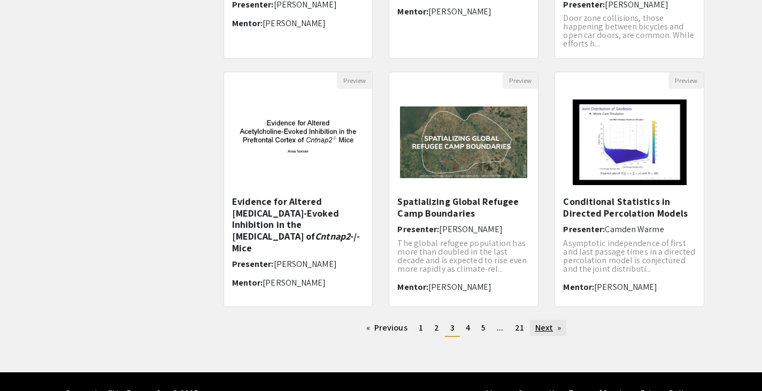
scroll to position [302, 0]
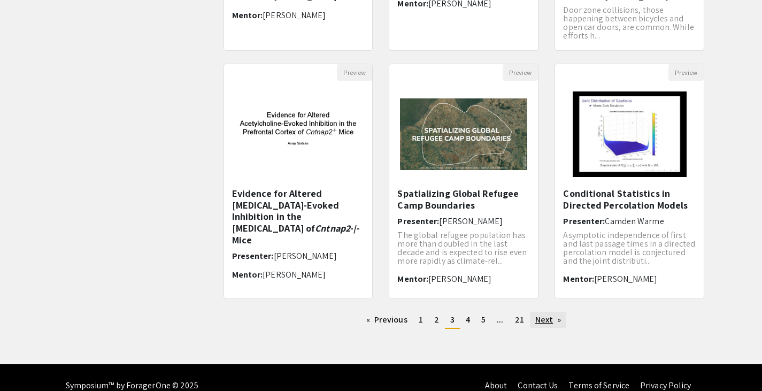
click at [539, 322] on link "Next page" at bounding box center [548, 320] width 37 height 16
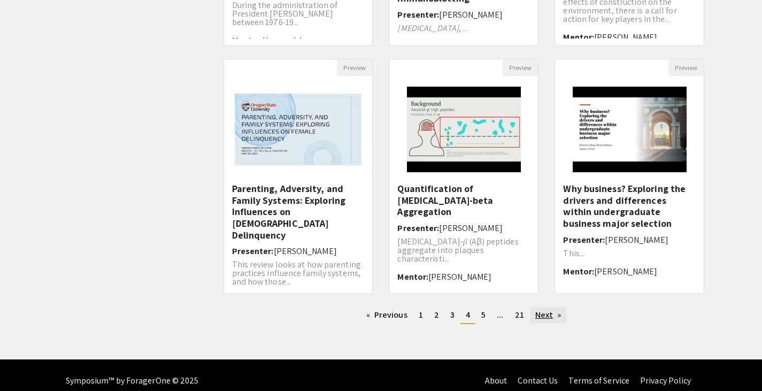
scroll to position [307, 0]
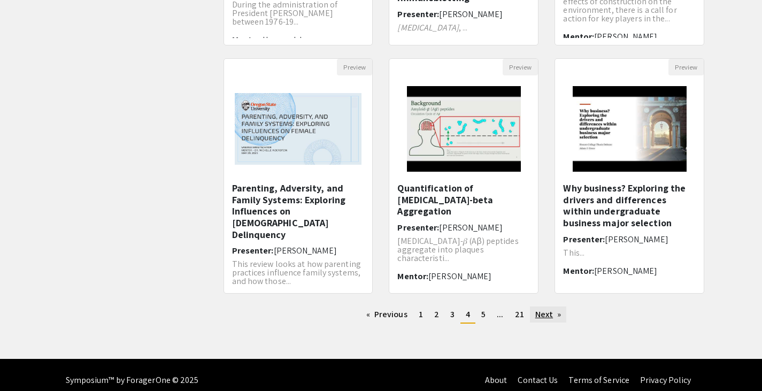
click at [549, 309] on link "Next page" at bounding box center [548, 314] width 37 height 16
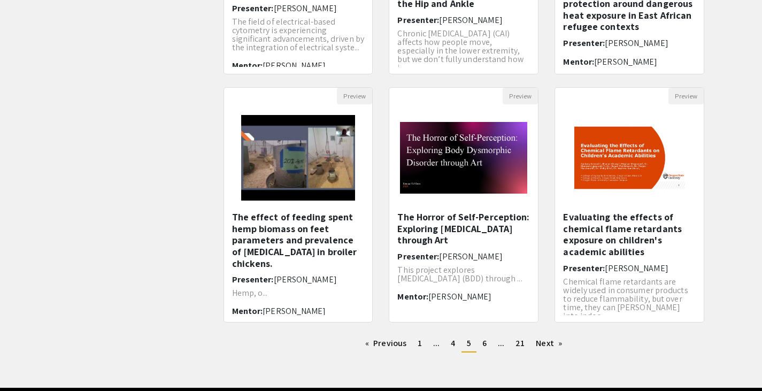
scroll to position [283, 0]
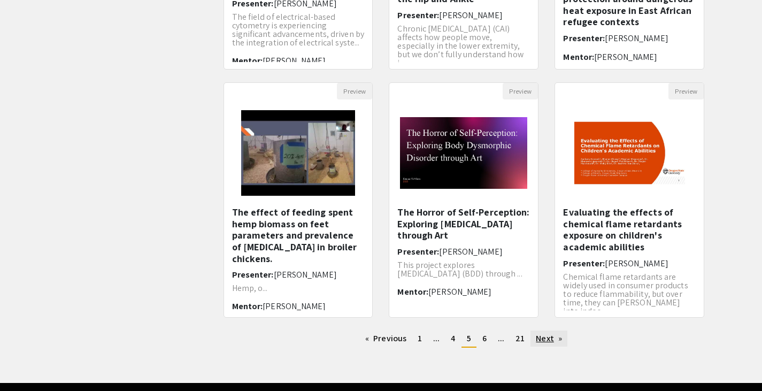
click at [538, 338] on link "Next page" at bounding box center [548, 338] width 37 height 16
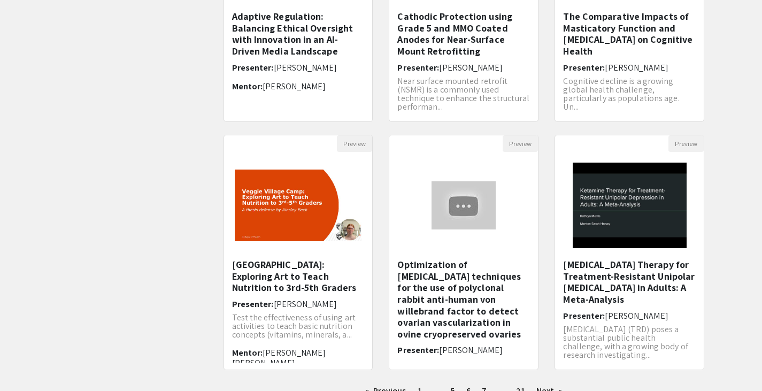
scroll to position [232, 0]
click at [587, 280] on h5 "Ketamine Therapy for Treatment-Resistant Unipolar Depression in Adults: A Meta-…" at bounding box center [629, 281] width 133 height 46
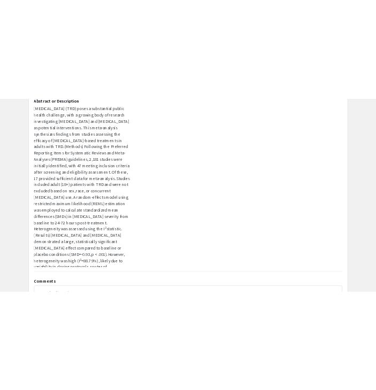
scroll to position [145, 0]
